Goal: Task Accomplishment & Management: Use online tool/utility

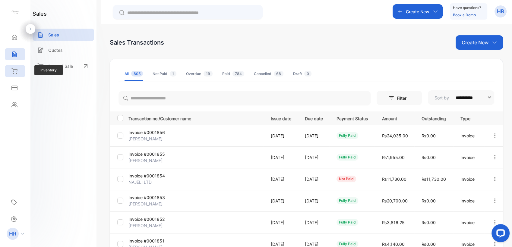
click at [11, 67] on div "Inventory" at bounding box center [15, 71] width 21 height 12
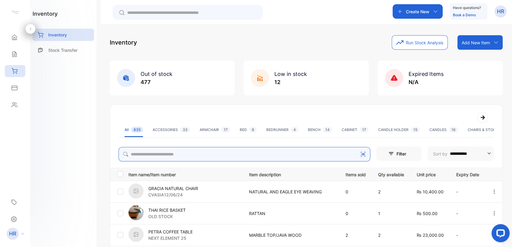
click at [182, 150] on input "search" at bounding box center [245, 154] width 252 height 14
type input "****"
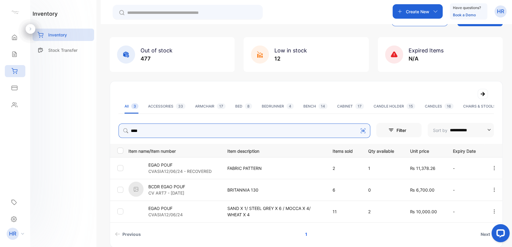
scroll to position [33, 0]
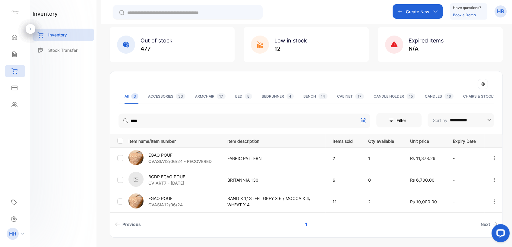
click at [164, 197] on p "EGAO POUF" at bounding box center [165, 199] width 34 height 6
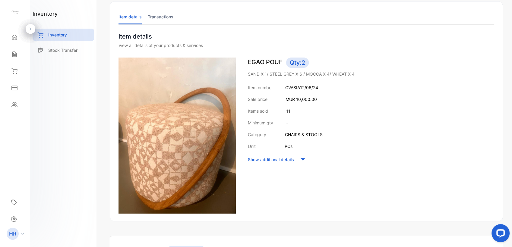
click at [254, 160] on icon at bounding box center [303, 159] width 5 height 2
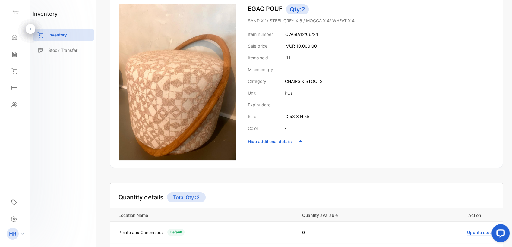
scroll to position [178, 0]
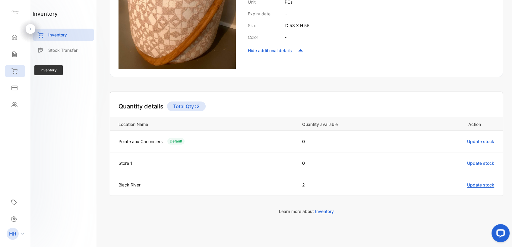
click at [13, 76] on div "Inventory" at bounding box center [15, 71] width 21 height 12
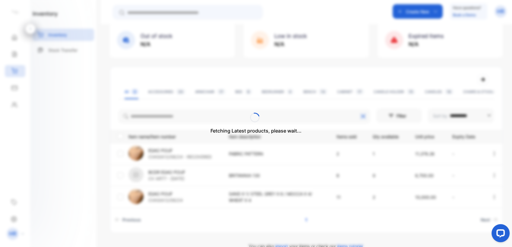
scroll to position [49, 0]
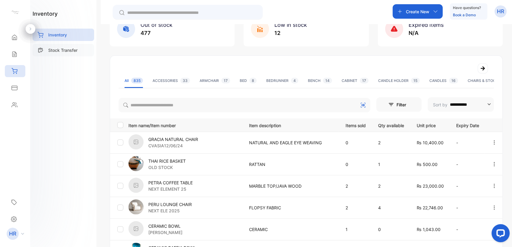
click at [54, 49] on p "Stock Transfer" at bounding box center [62, 50] width 29 height 6
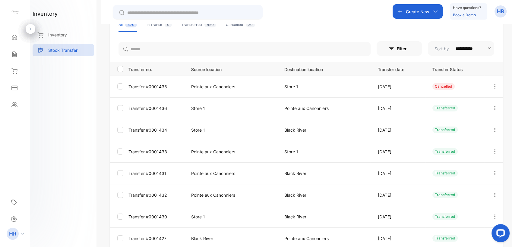
click at [146, 88] on p "Transfer #0001435" at bounding box center [156, 87] width 55 height 6
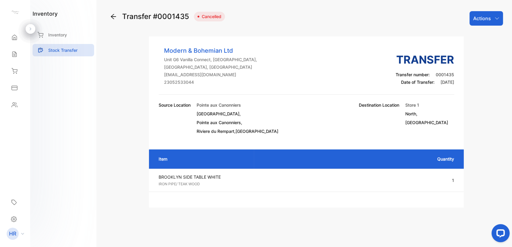
click at [115, 18] on icon at bounding box center [113, 16] width 7 height 7
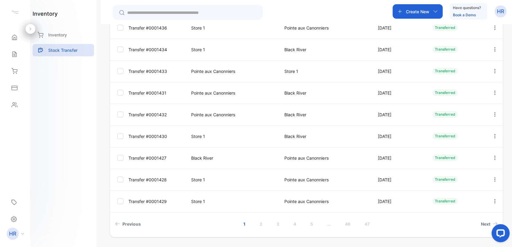
scroll to position [134, 0]
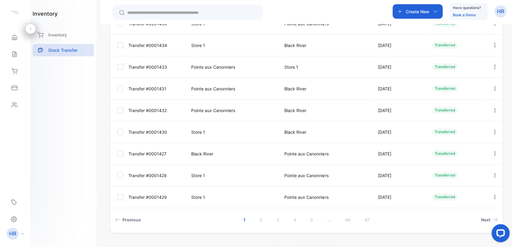
click at [206, 152] on p "Black River" at bounding box center [231, 154] width 81 height 6
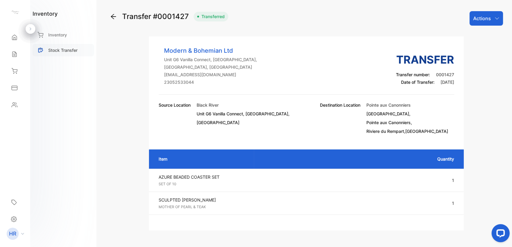
click at [52, 54] on div "Stock Transfer" at bounding box center [64, 50] width 62 height 12
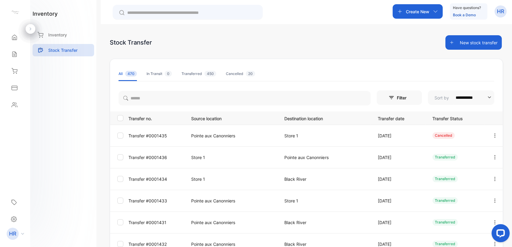
click at [254, 43] on button "New stock transfer" at bounding box center [474, 42] width 56 height 14
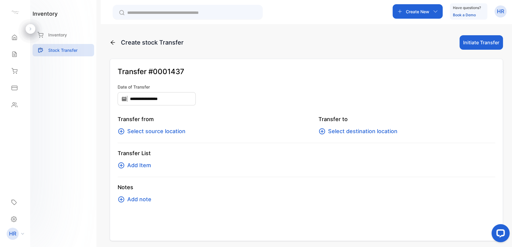
click at [159, 132] on span "Select source location" at bounding box center [156, 131] width 58 height 8
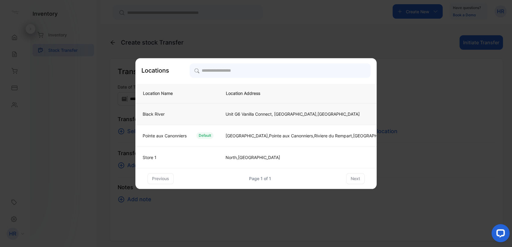
click at [178, 116] on div "Black River" at bounding box center [176, 114] width 76 height 6
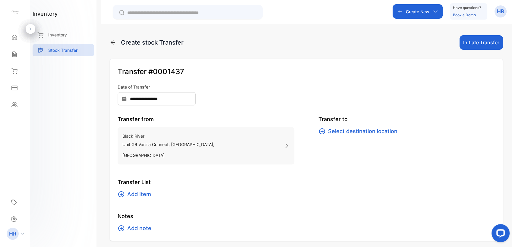
click at [254, 133] on span "Select destination location" at bounding box center [362, 131] width 69 height 8
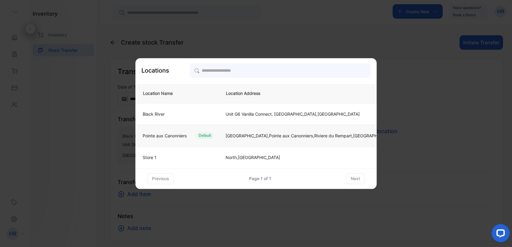
click at [161, 134] on p "Pointe aux Canonniers" at bounding box center [165, 136] width 44 height 6
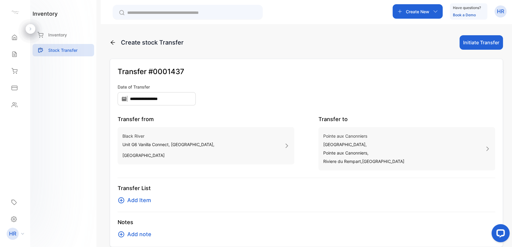
click at [140, 202] on span "Add Item" at bounding box center [139, 200] width 24 height 8
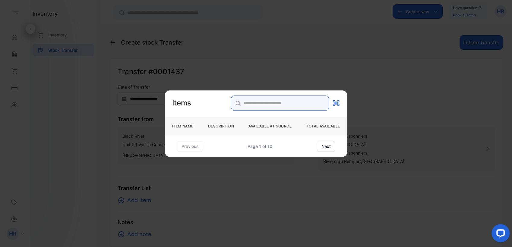
click at [251, 103] on div "Items ITEM NAME DESCRIPTION AVAILABLE AT SOURCE TOTAL AVAILABLE previous Page 1…" at bounding box center [256, 124] width 183 height 56
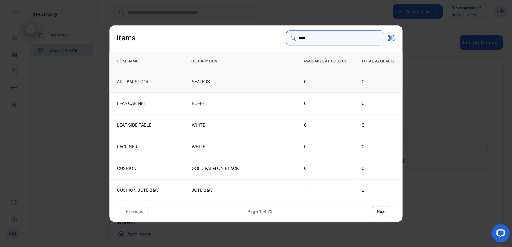
type input "****"
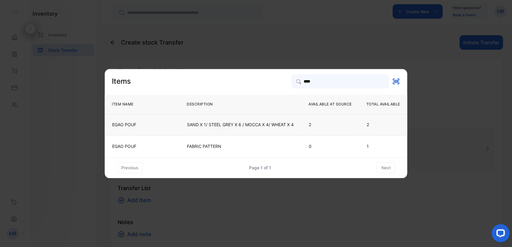
click at [248, 126] on p "SAND X 1/ STEEL GREY X 6 / MOCCA X 4/ WHEAT X 4" at bounding box center [240, 125] width 107 height 6
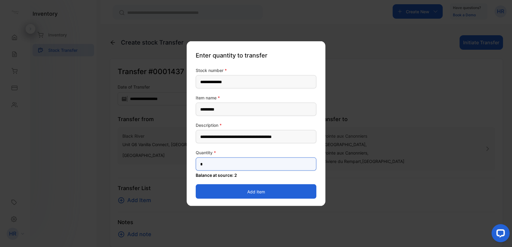
drag, startPoint x: 182, startPoint y: 167, endPoint x: 164, endPoint y: 165, distance: 17.8
click at [164, 245] on div "**********" at bounding box center [307, 247] width 394 height 0
type input "*"
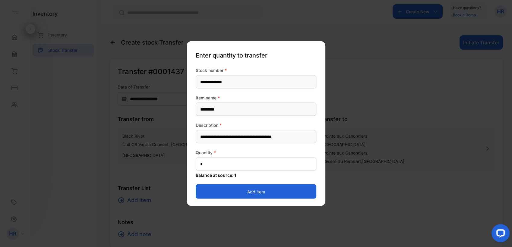
click at [202, 192] on button "Add item" at bounding box center [256, 192] width 121 height 14
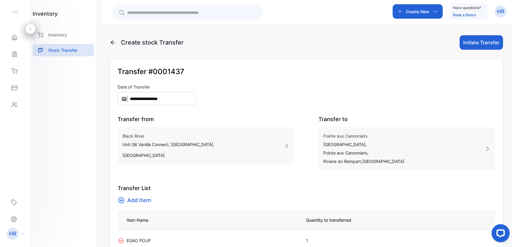
click at [254, 45] on button "Initiate Transfer" at bounding box center [481, 42] width 43 height 14
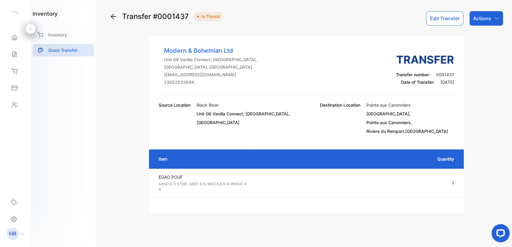
click at [254, 22] on div "Actions" at bounding box center [486, 18] width 33 height 14
click at [254, 41] on div "Mark as Transferred" at bounding box center [472, 38] width 61 height 12
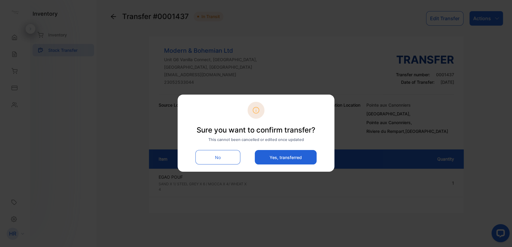
click at [254, 162] on button "Yes, transferred" at bounding box center [286, 157] width 62 height 14
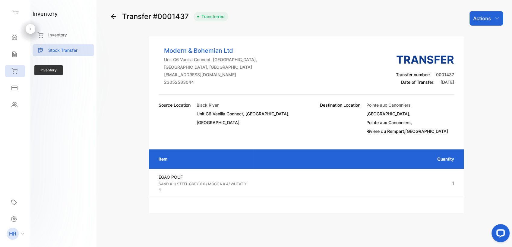
click at [15, 67] on div "Inventory" at bounding box center [15, 71] width 21 height 12
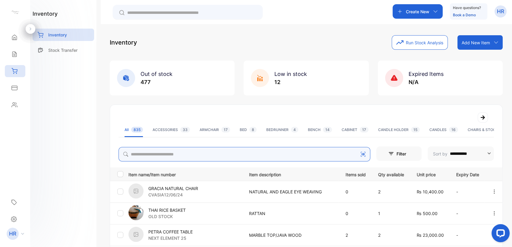
click at [189, 153] on input "search" at bounding box center [245, 154] width 252 height 14
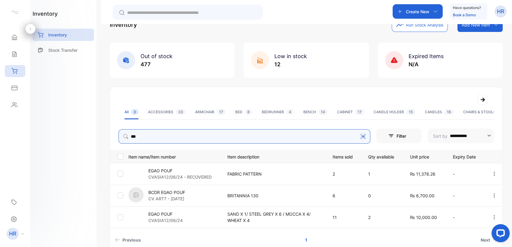
scroll to position [33, 0]
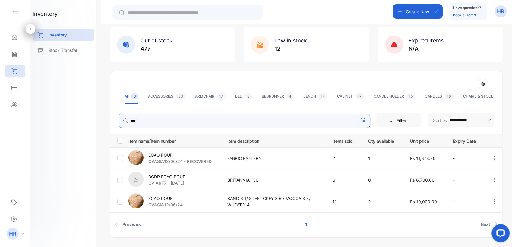
type input "***"
